Goal: Information Seeking & Learning: Find specific fact

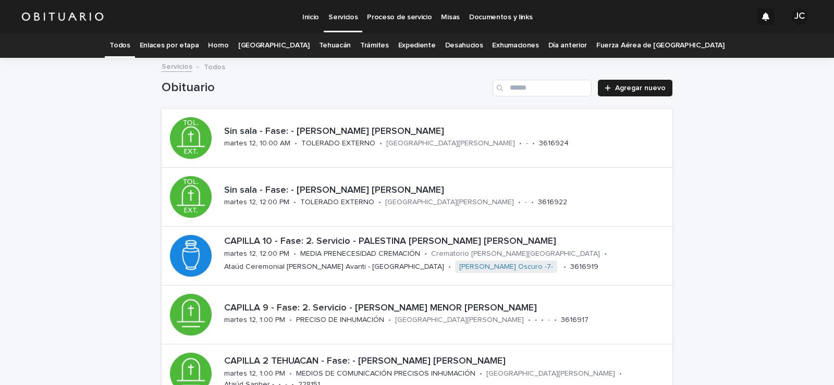
click at [400, 45] on font "Expediente" at bounding box center [417, 45] width 38 height 7
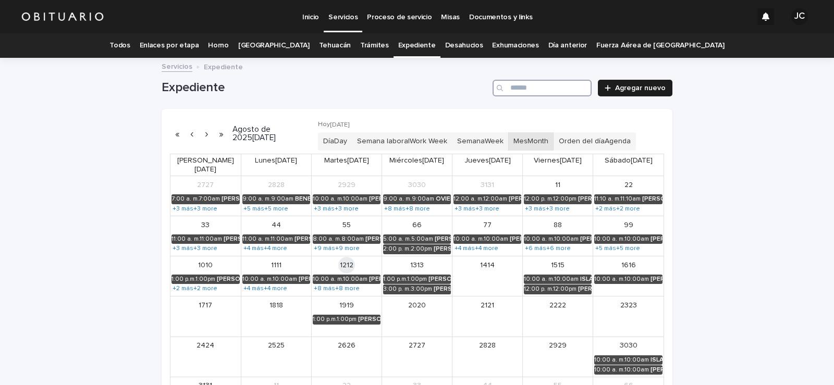
click at [524, 91] on input "Buscar" at bounding box center [541, 88] width 99 height 17
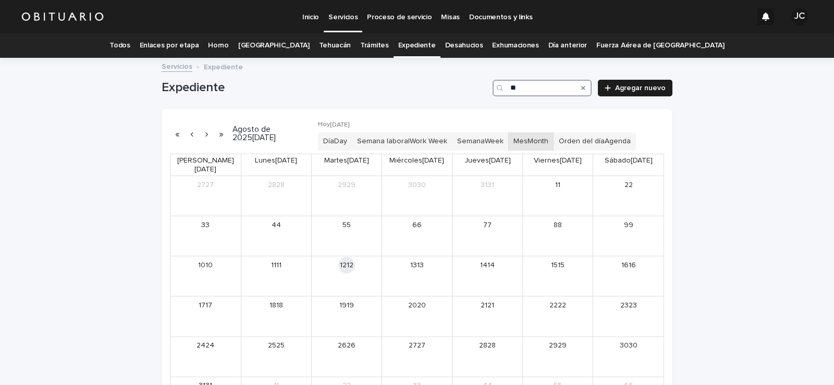
type input "*"
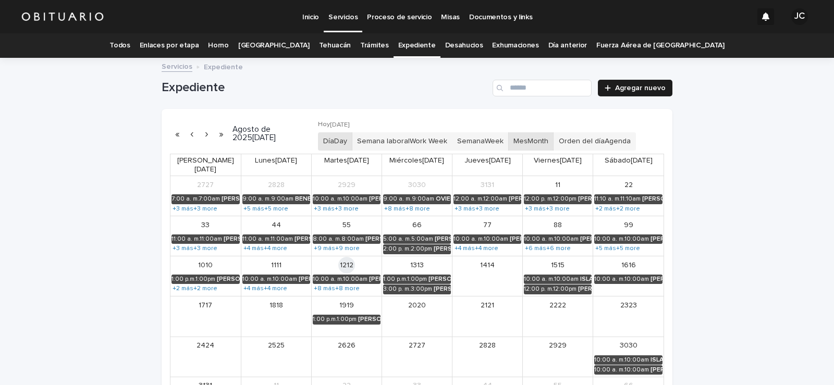
click at [351, 142] on button "Día Day" at bounding box center [335, 141] width 34 height 18
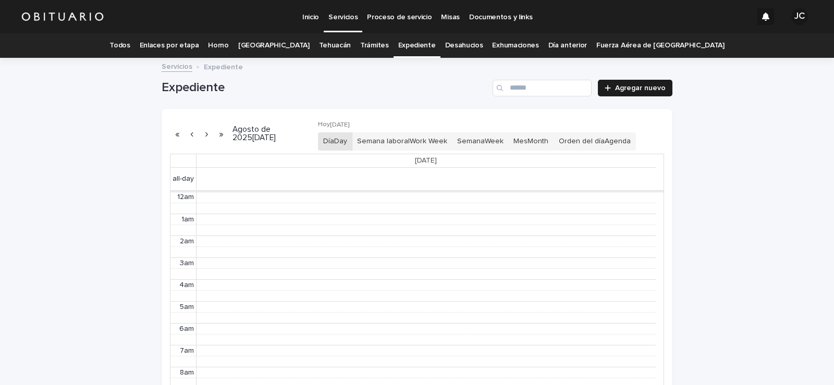
scroll to position [132, 0]
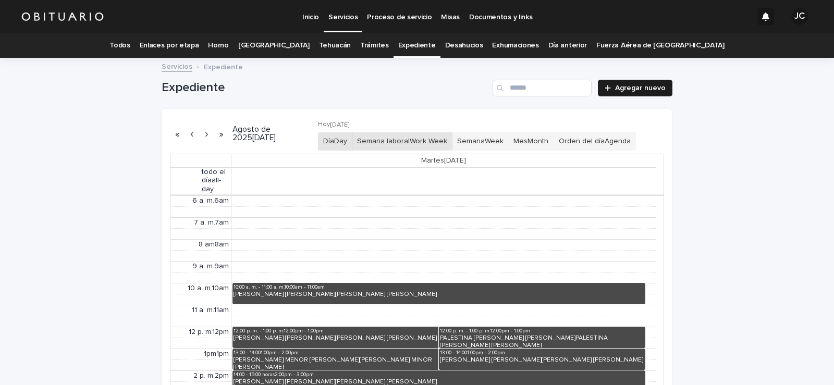
click at [389, 142] on font "Semana laboral" at bounding box center [383, 141] width 53 height 7
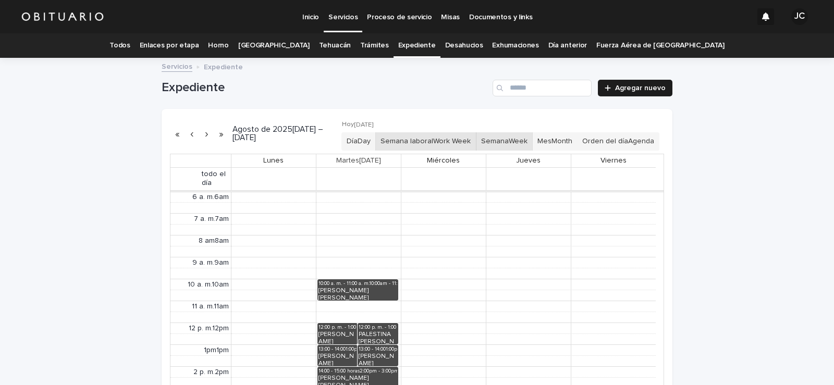
click at [504, 142] on button "Semana Week" at bounding box center [504, 141] width 57 height 18
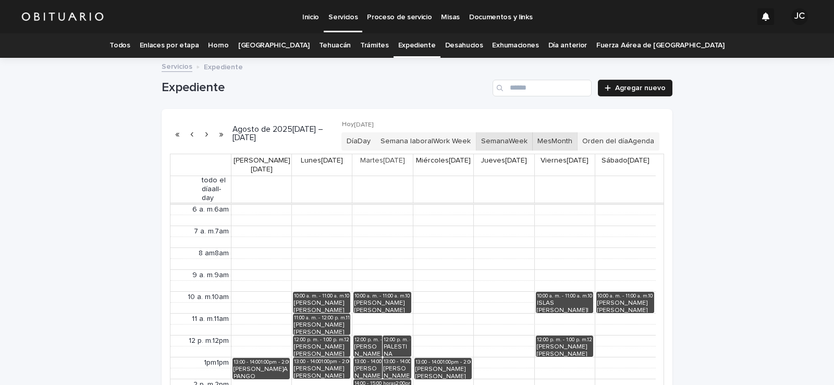
click at [549, 146] on button "Mes Month" at bounding box center [554, 141] width 45 height 18
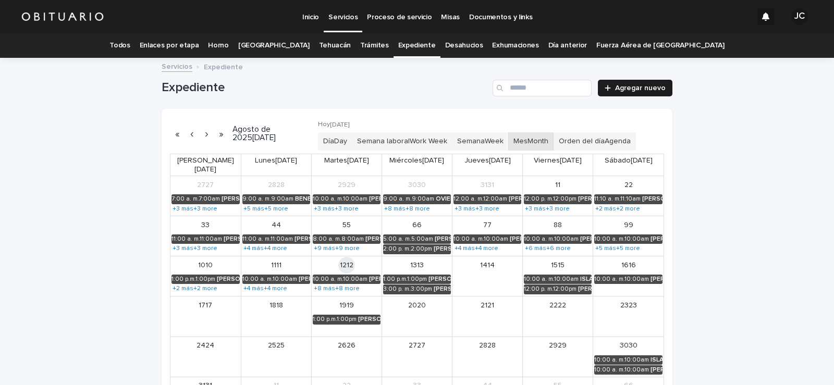
scroll to position [52, 0]
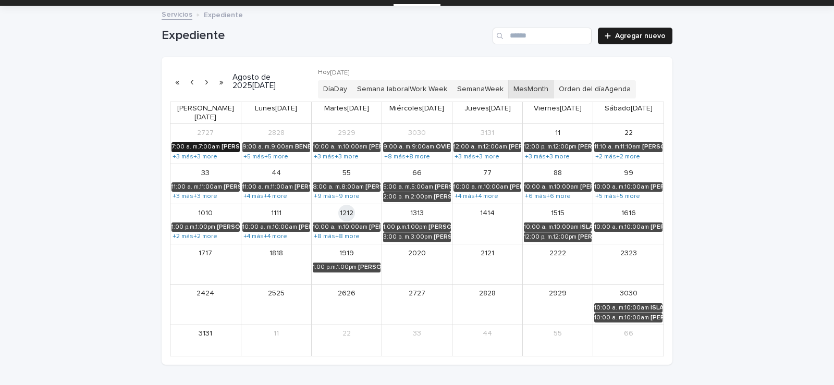
click at [186, 144] on font "7:00 a. m." at bounding box center [184, 147] width 27 height 6
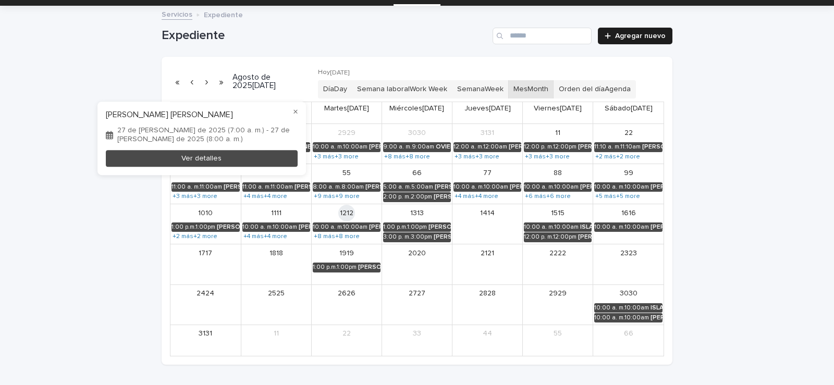
click at [362, 138] on div at bounding box center [417, 192] width 834 height 385
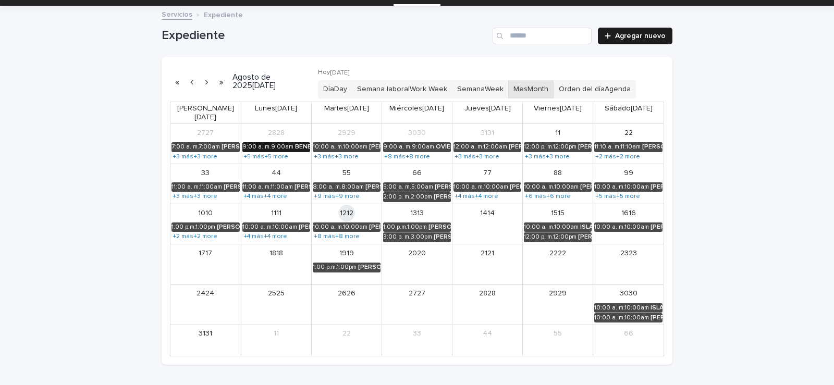
click at [262, 144] on font "9:00 a. m." at bounding box center [256, 147] width 29 height 6
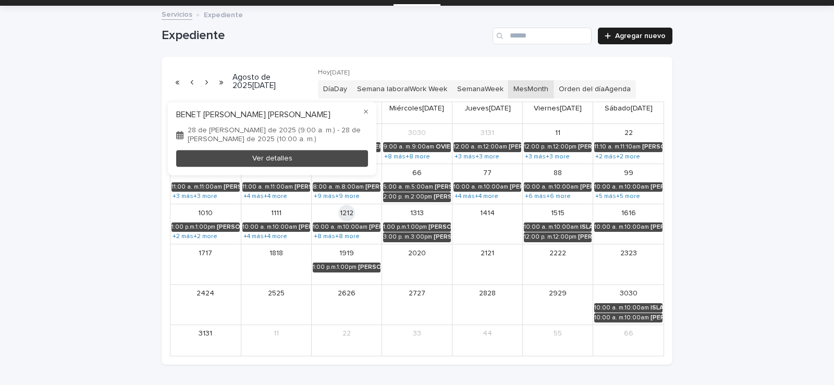
click at [550, 136] on div at bounding box center [417, 192] width 834 height 385
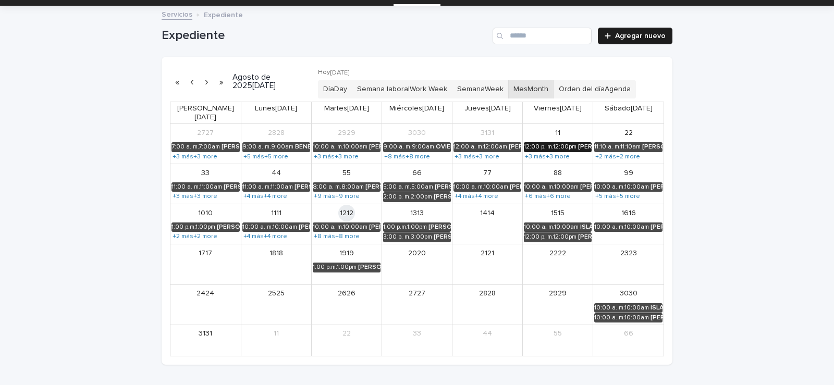
click at [550, 143] on div "12:00 p. m. 12:00pm" at bounding box center [550, 146] width 53 height 7
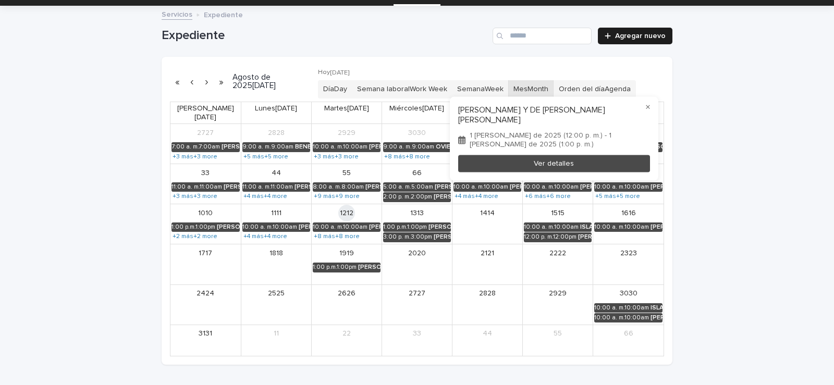
click at [338, 160] on div at bounding box center [417, 192] width 834 height 385
click at [342, 169] on font "5" at bounding box center [344, 172] width 4 height 7
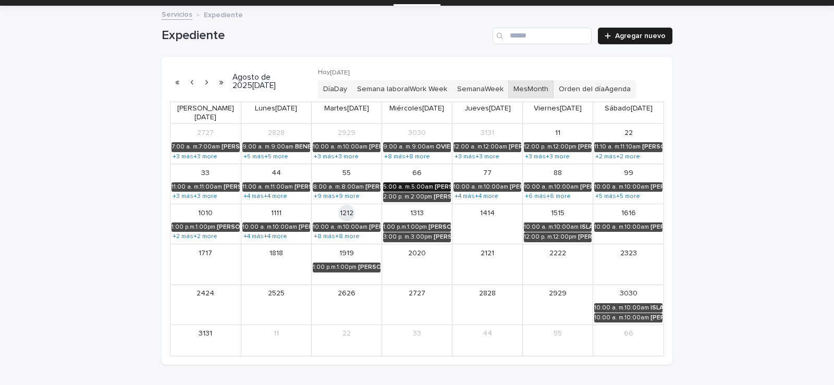
click at [393, 182] on link "5:00 a. m. 5:00am [PERSON_NAME] [PERSON_NAME] [PERSON_NAME] [PERSON_NAME] [PERS…" at bounding box center [417, 186] width 68 height 9
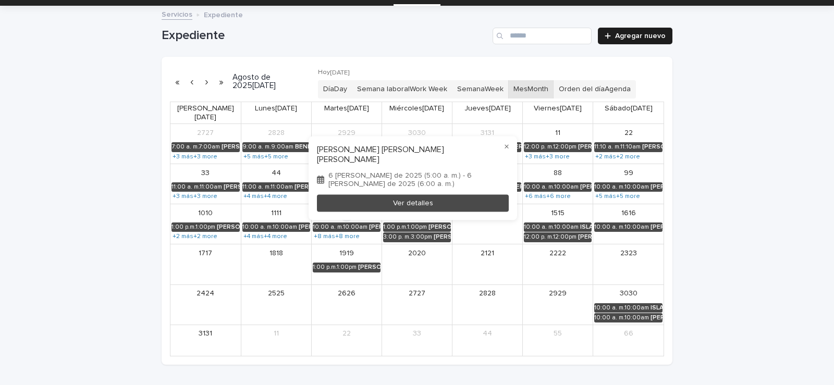
click at [539, 175] on div at bounding box center [417, 192] width 834 height 385
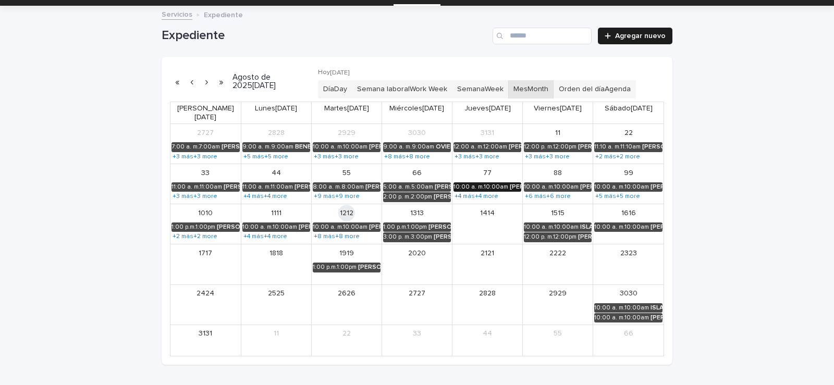
click at [491, 182] on link "10:00 a. m. 10:00am [PERSON_NAME] [PERSON_NAME] [PERSON_NAME] [PERSON_NAME] [PE…" at bounding box center [487, 186] width 68 height 9
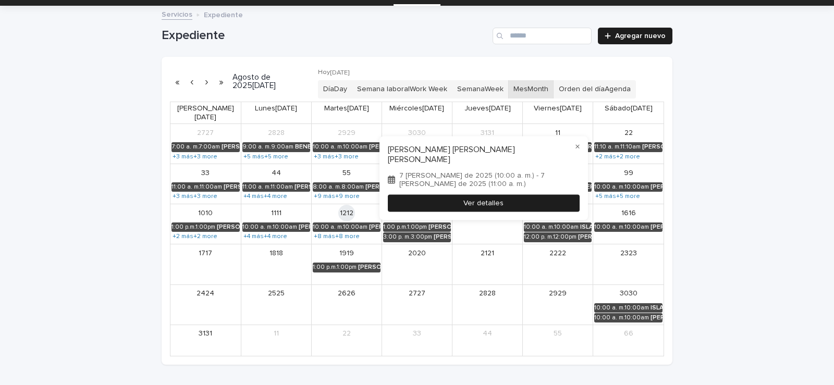
click at [459, 195] on button "Ver detalles" at bounding box center [484, 203] width 192 height 17
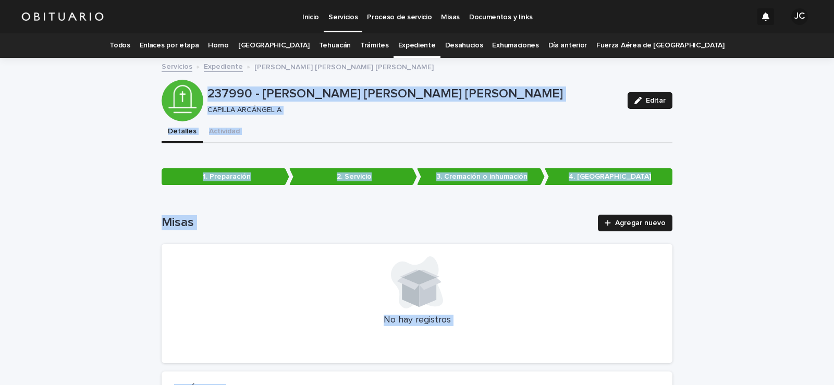
click at [405, 127] on div "Detalles Actividad" at bounding box center [417, 132] width 511 height 22
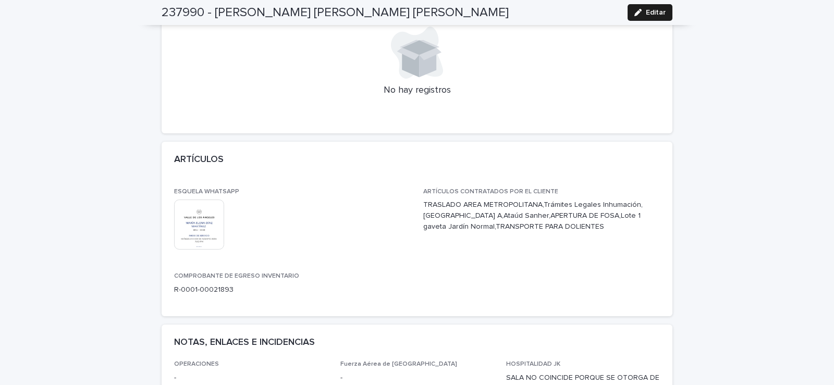
scroll to position [313, 0]
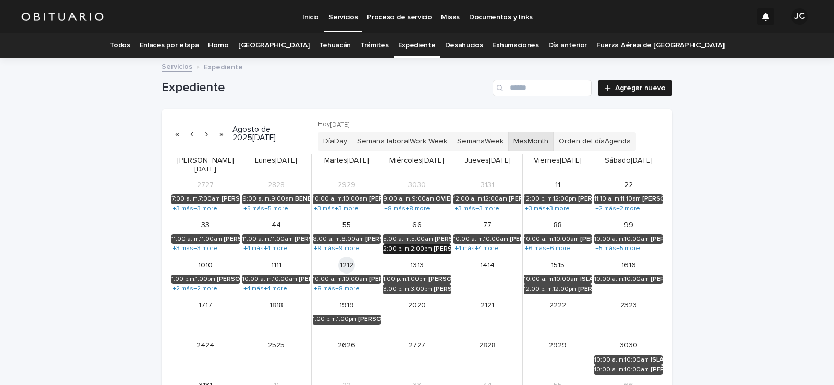
click at [433, 245] on div "[PERSON_NAME] [PERSON_NAME] [PERSON_NAME]" at bounding box center [441, 248] width 17 height 7
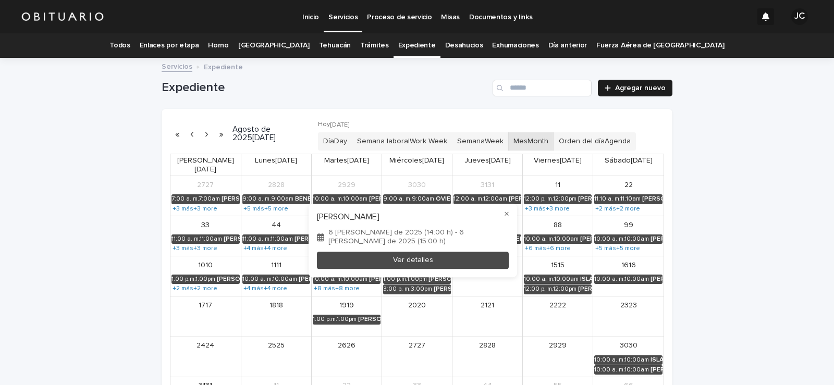
click at [496, 330] on div at bounding box center [417, 192] width 834 height 385
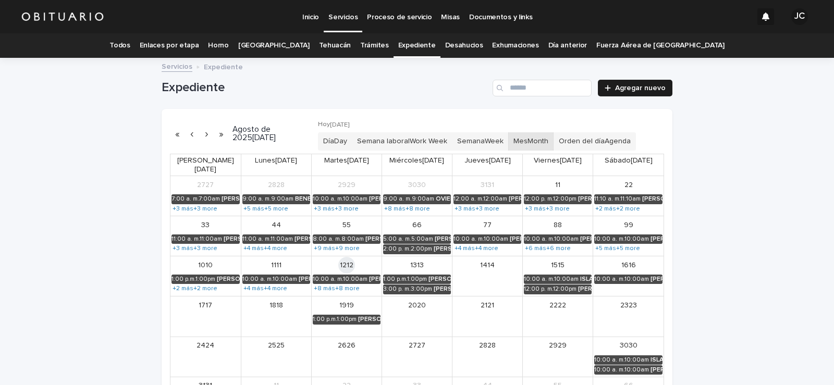
click at [130, 41] on font "Todos" at bounding box center [119, 45] width 20 height 9
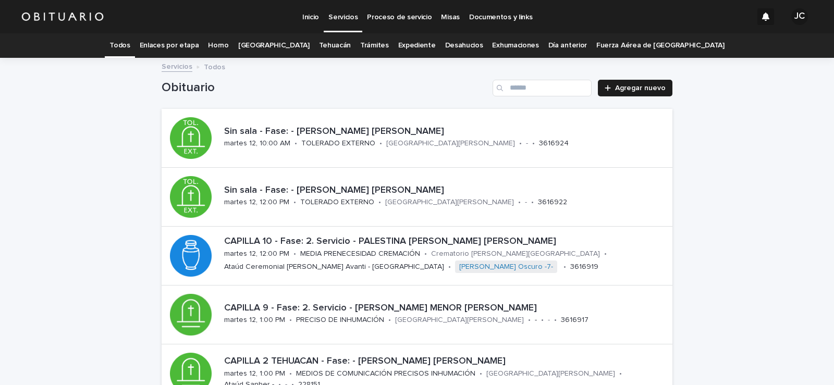
click at [399, 49] on font "Expediente" at bounding box center [417, 45] width 38 height 7
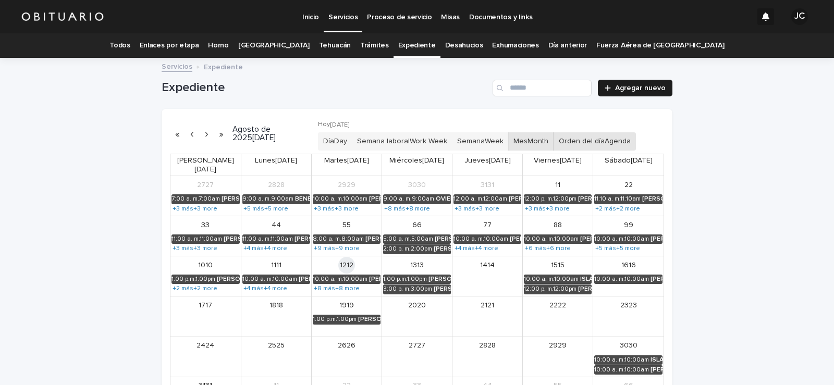
click at [616, 142] on button "Orden del día Agenda" at bounding box center [594, 141] width 82 height 18
click at [604, 142] on font "Orden del día" at bounding box center [581, 141] width 46 height 7
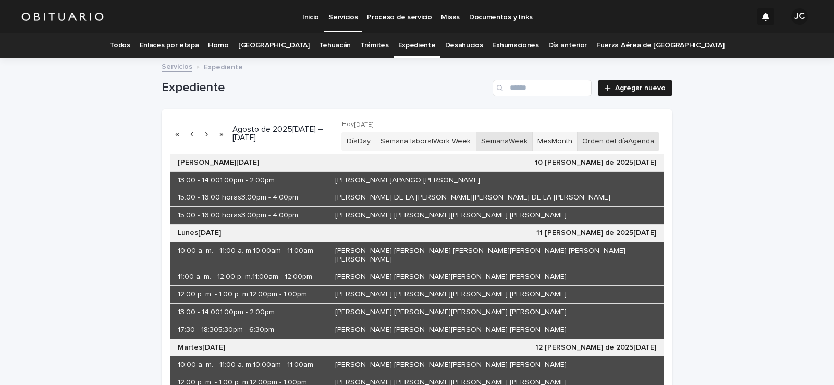
click at [497, 150] on button "Semana Week" at bounding box center [504, 141] width 57 height 18
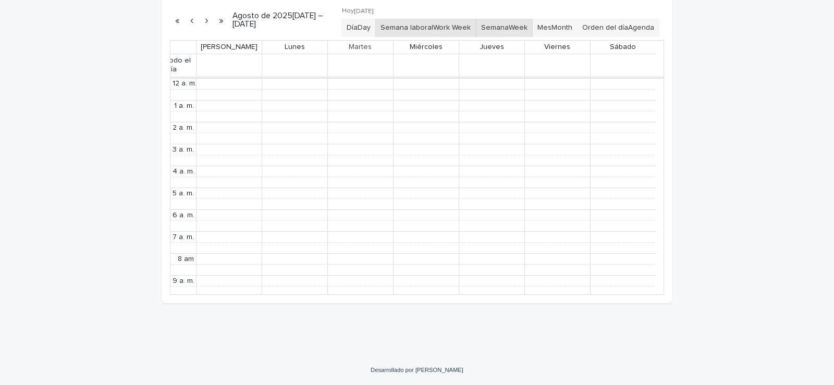
click at [445, 27] on button "Semana laboral Work Week" at bounding box center [425, 28] width 101 height 18
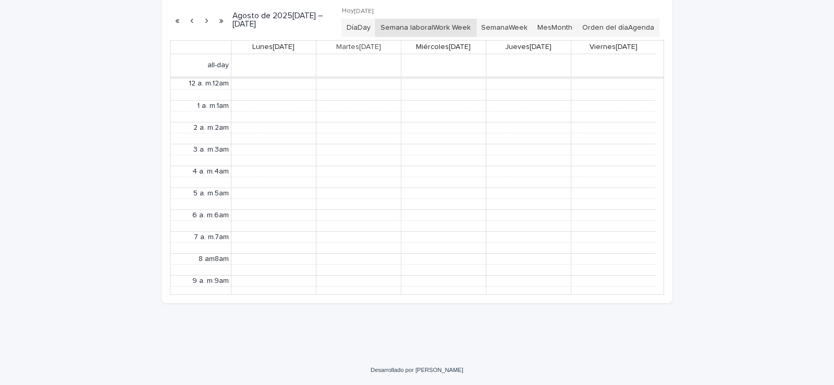
scroll to position [132, 0]
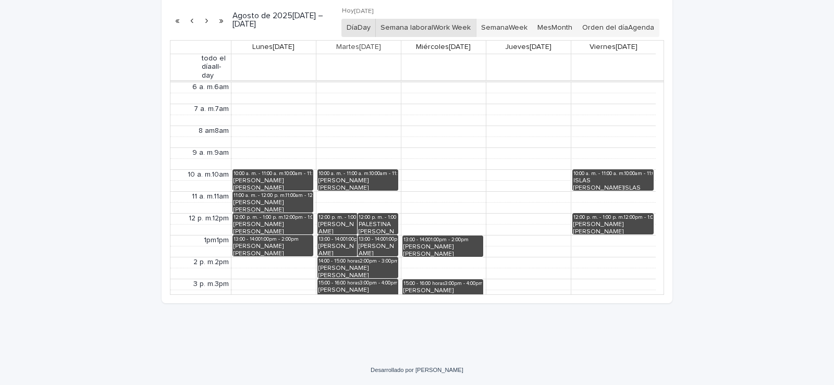
click at [349, 27] on font "Día" at bounding box center [351, 27] width 11 height 7
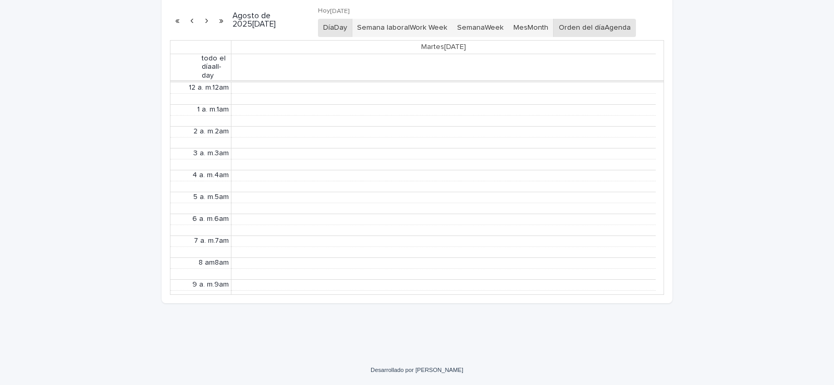
click at [586, 29] on font "Orden del día" at bounding box center [581, 27] width 46 height 7
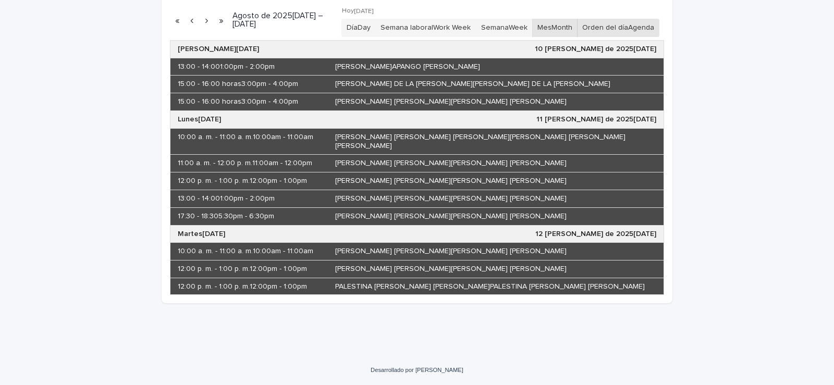
click at [537, 30] on font "Mes" at bounding box center [544, 27] width 14 height 7
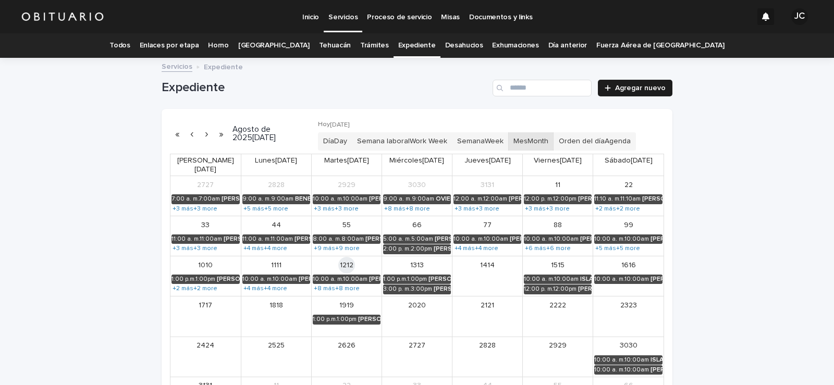
click at [171, 133] on button "button" at bounding box center [177, 134] width 15 height 17
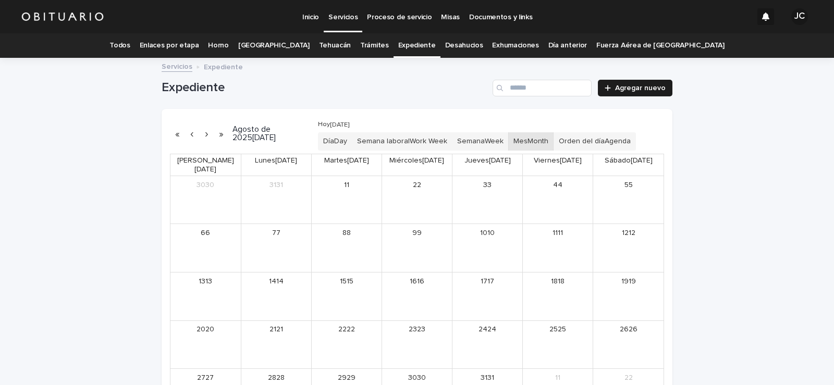
click at [216, 133] on button "button" at bounding box center [221, 134] width 15 height 17
click at [215, 135] on button "button" at bounding box center [221, 134] width 15 height 17
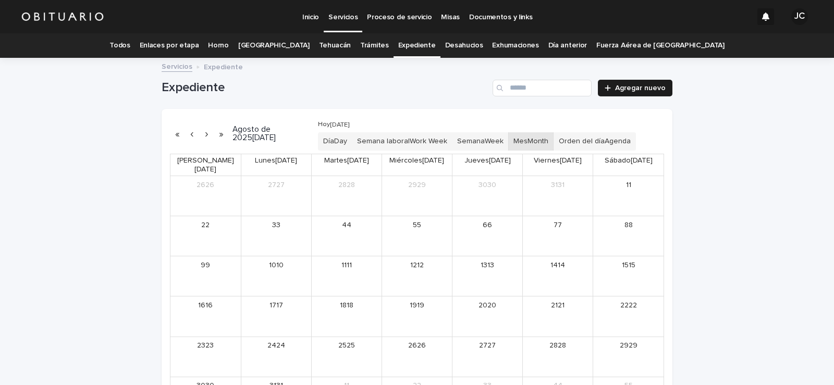
click at [173, 134] on button "button" at bounding box center [177, 134] width 15 height 17
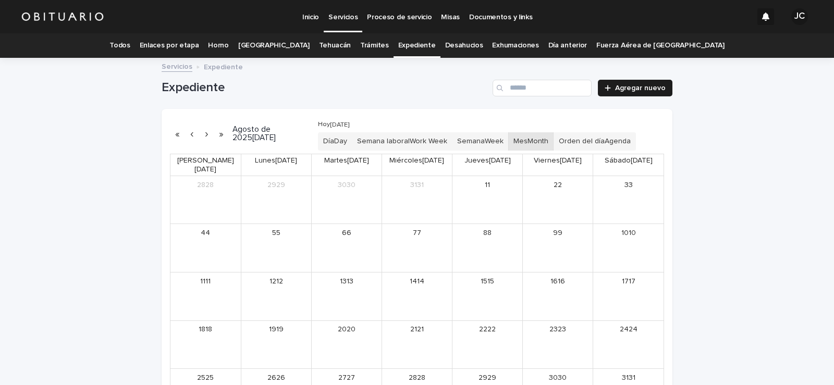
click at [190, 137] on button "button" at bounding box center [191, 134] width 15 height 17
click at [207, 133] on button "button" at bounding box center [206, 134] width 15 height 17
click at [205, 134] on button "button" at bounding box center [206, 134] width 15 height 17
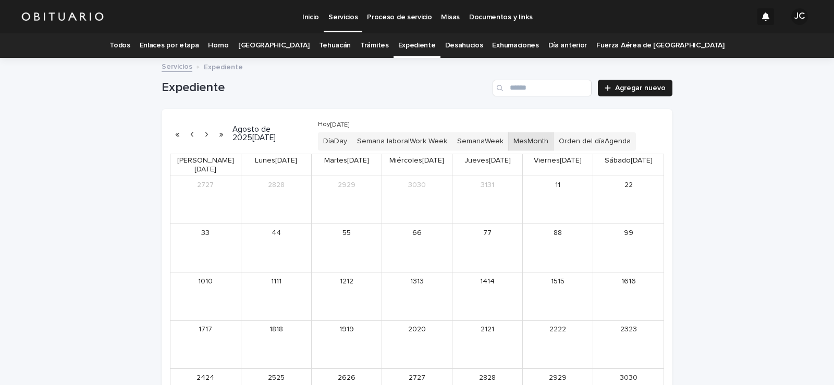
click at [170, 135] on button "button" at bounding box center [177, 134] width 15 height 17
click at [173, 134] on button "button" at bounding box center [177, 134] width 15 height 17
click at [185, 133] on button "button" at bounding box center [191, 134] width 15 height 17
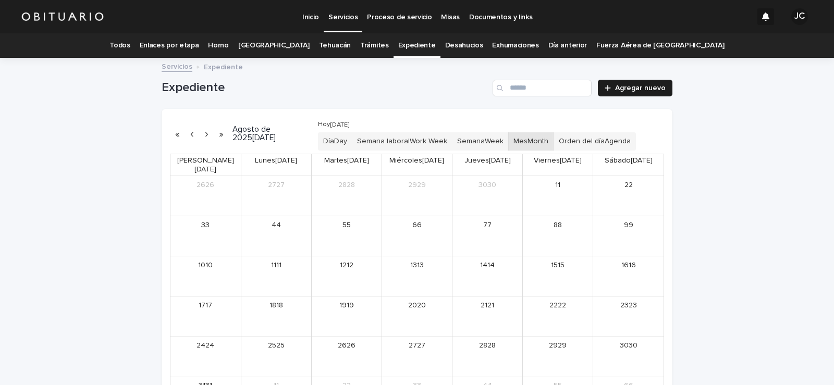
click at [203, 132] on button "button" at bounding box center [206, 134] width 15 height 17
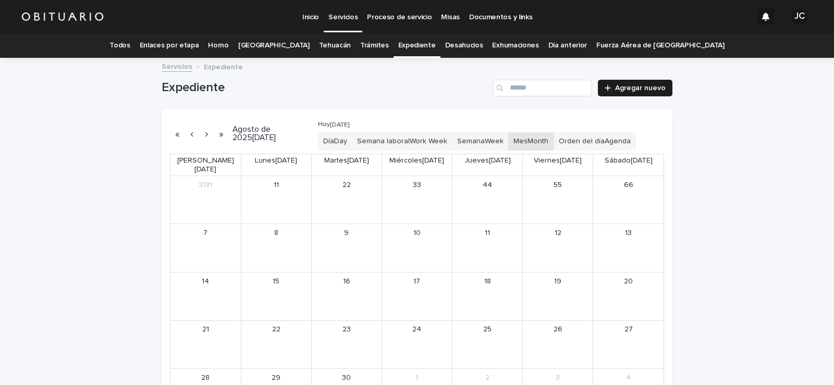
click at [203, 132] on button "button" at bounding box center [206, 134] width 15 height 17
click at [202, 132] on button "button" at bounding box center [206, 134] width 15 height 17
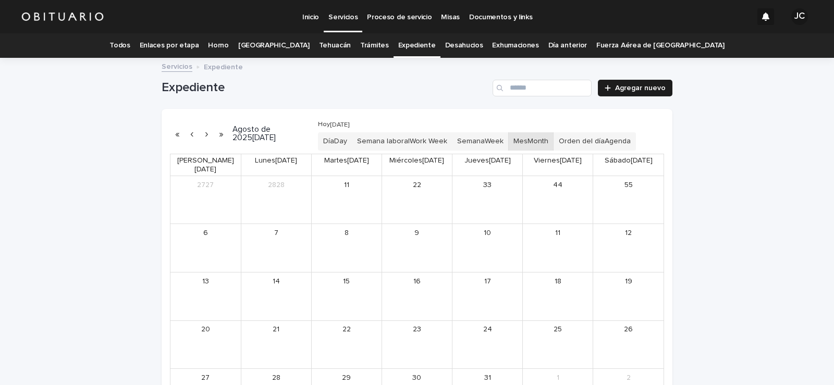
click at [202, 132] on button "button" at bounding box center [206, 134] width 15 height 17
click at [202, 133] on button "button" at bounding box center [206, 134] width 15 height 17
click at [201, 135] on button "button" at bounding box center [206, 134] width 15 height 17
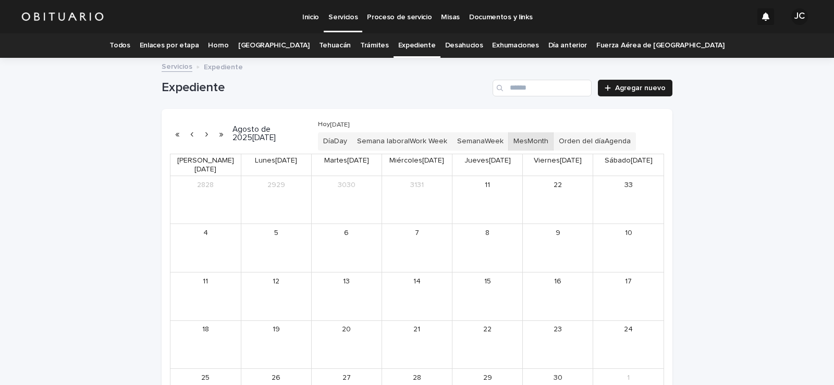
click at [201, 135] on button "button" at bounding box center [206, 134] width 15 height 17
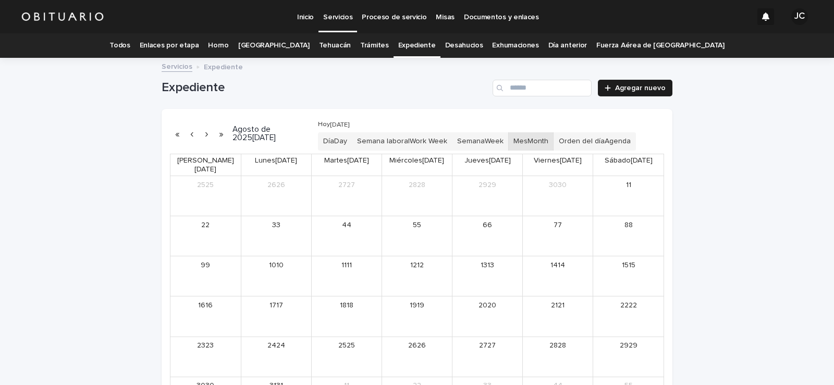
click at [201, 135] on button "button" at bounding box center [206, 134] width 15 height 17
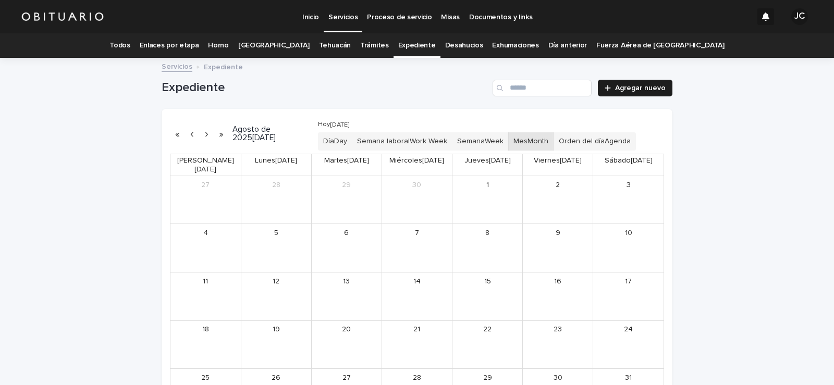
click at [201, 135] on button "button" at bounding box center [206, 134] width 15 height 17
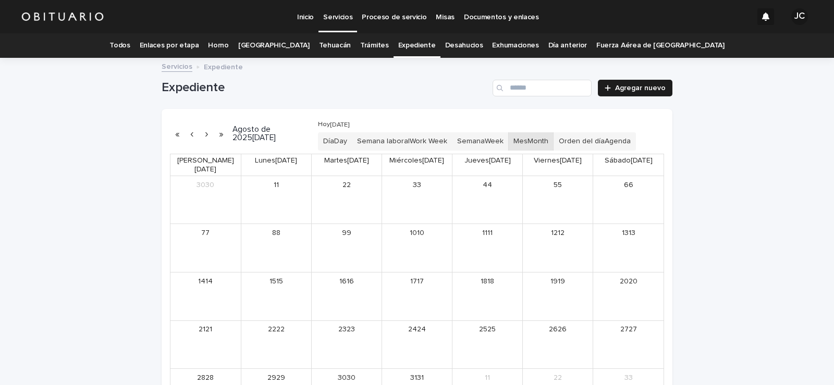
click at [201, 135] on button "button" at bounding box center [206, 134] width 15 height 17
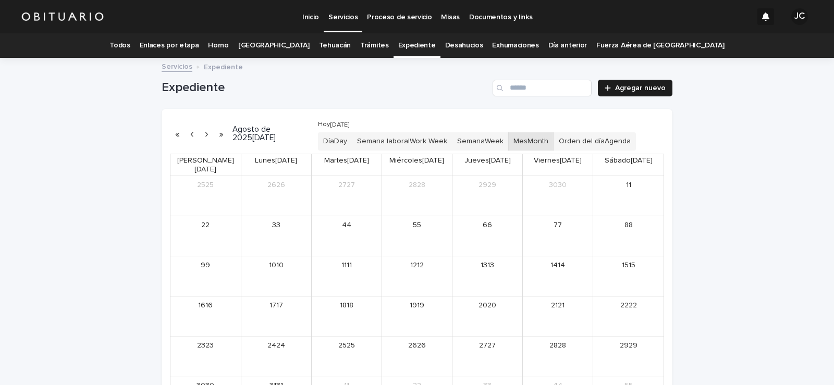
click at [201, 135] on button "button" at bounding box center [206, 134] width 15 height 17
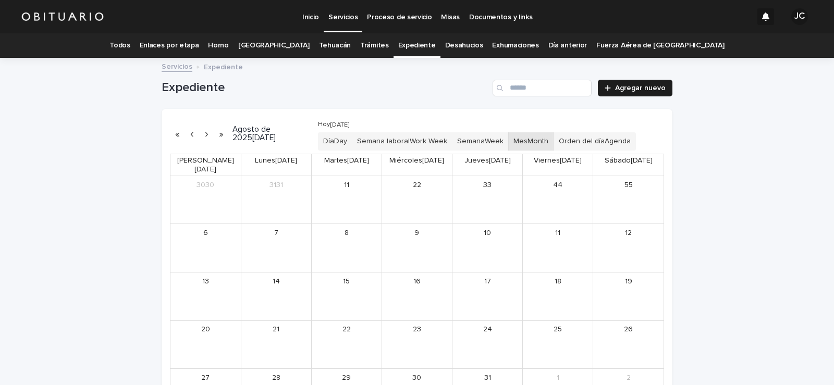
click at [201, 135] on button "button" at bounding box center [206, 134] width 15 height 17
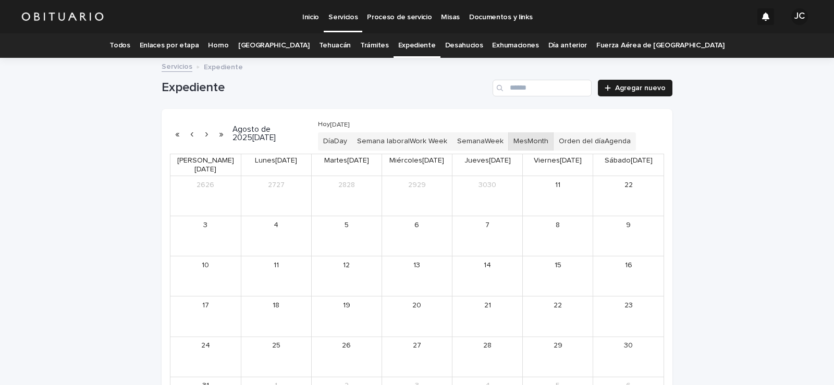
click at [201, 135] on button "button" at bounding box center [206, 134] width 15 height 17
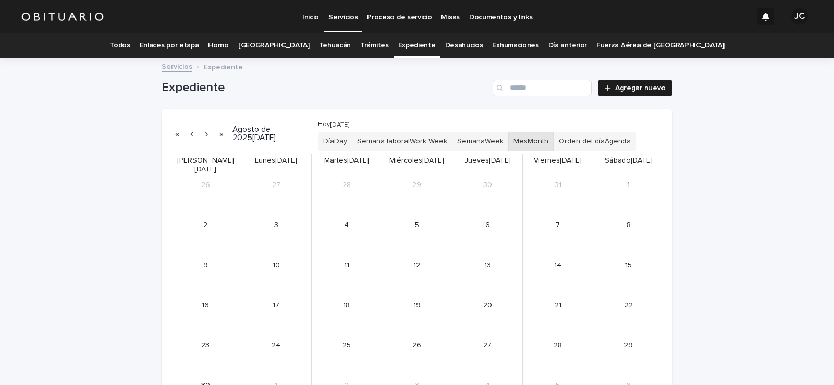
click at [201, 135] on button "button" at bounding box center [206, 134] width 15 height 17
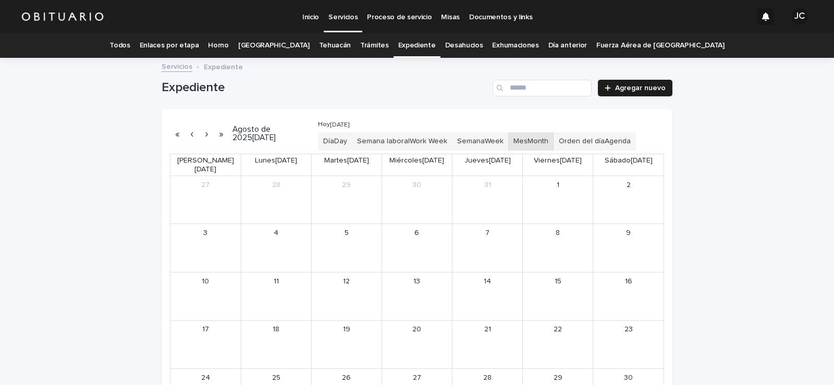
click at [201, 135] on button "button" at bounding box center [206, 134] width 15 height 17
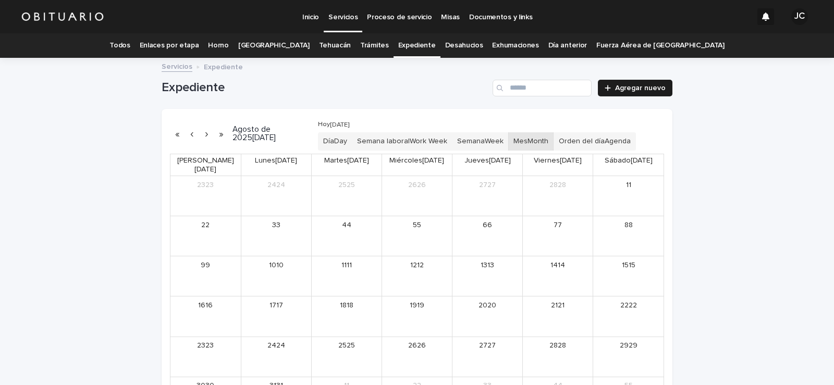
click at [201, 135] on button "button" at bounding box center [206, 134] width 15 height 17
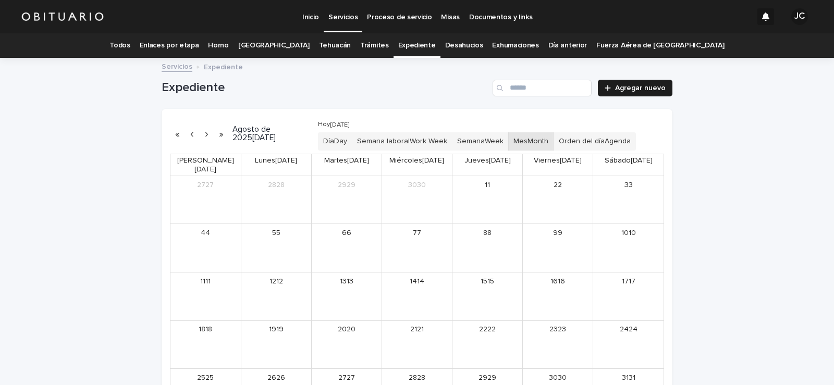
click at [201, 135] on button "button" at bounding box center [206, 134] width 15 height 17
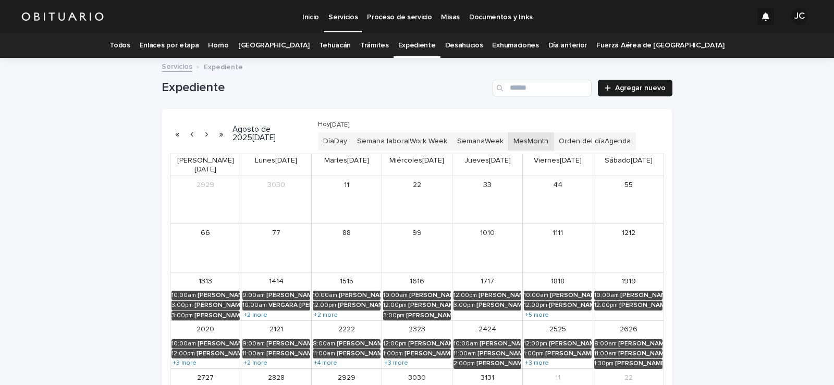
click at [201, 135] on button "button" at bounding box center [206, 134] width 15 height 17
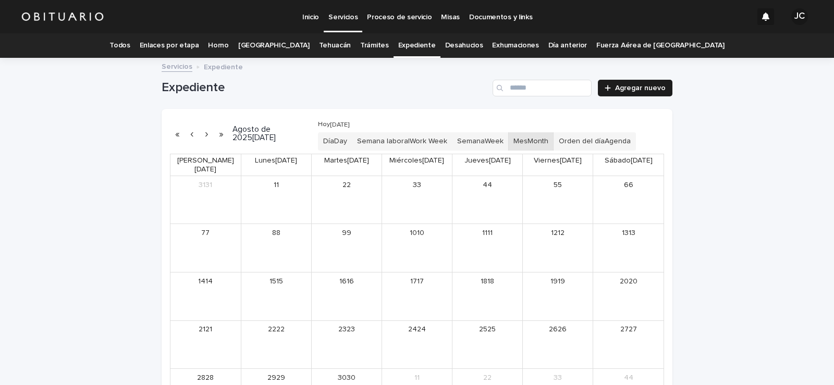
click at [185, 134] on button "button" at bounding box center [191, 134] width 15 height 17
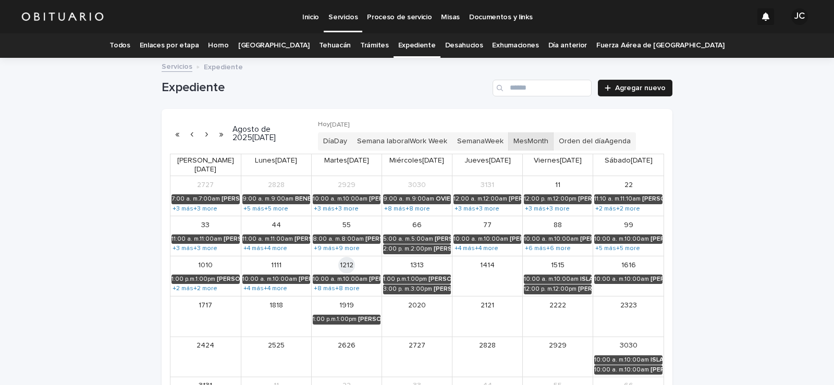
click at [130, 50] on link "Todos" at bounding box center [119, 45] width 20 height 24
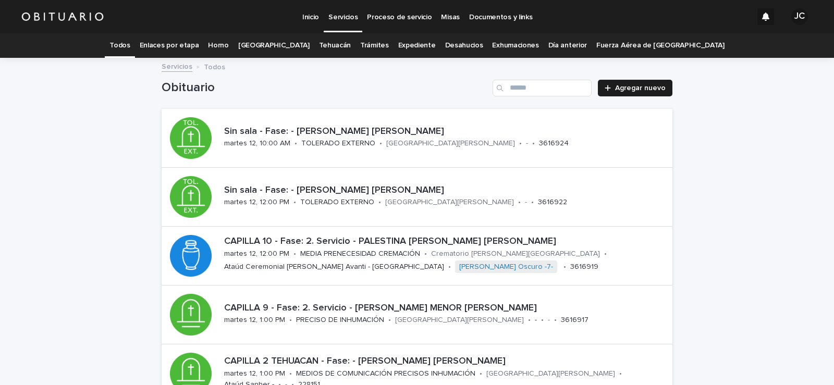
click at [332, 41] on font "Tehuacán" at bounding box center [335, 45] width 32 height 9
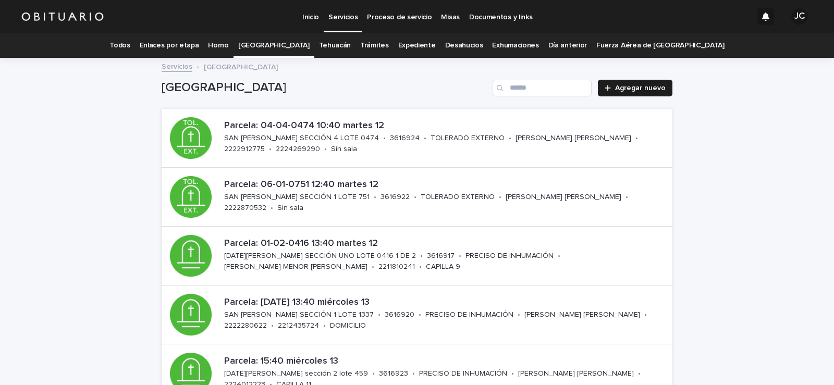
click at [218, 67] on font "[GEOGRAPHIC_DATA]" at bounding box center [241, 67] width 74 height 7
click at [572, 87] on input "Buscar" at bounding box center [541, 88] width 99 height 17
type input "*"
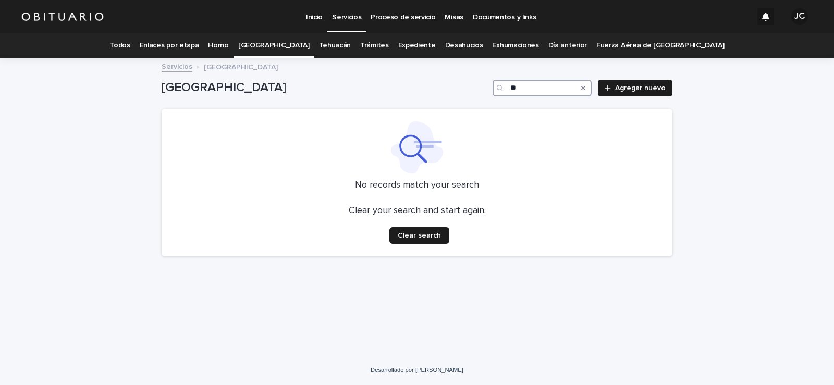
type input "*"
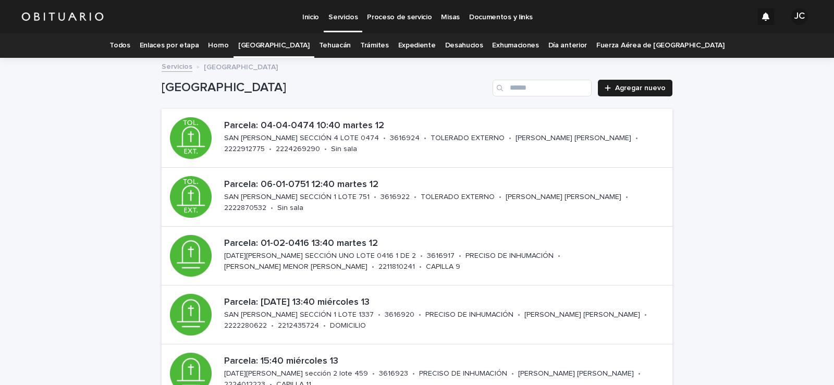
click at [417, 45] on font "Expediente" at bounding box center [417, 45] width 38 height 7
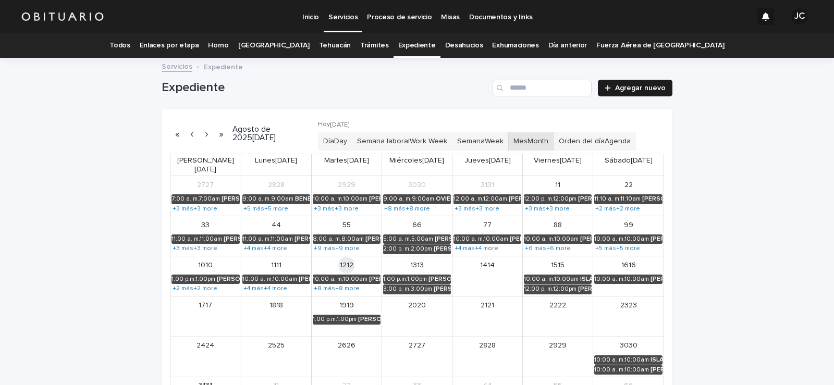
click at [130, 45] on font "Todos" at bounding box center [119, 45] width 20 height 7
